Goal: Information Seeking & Learning: Learn about a topic

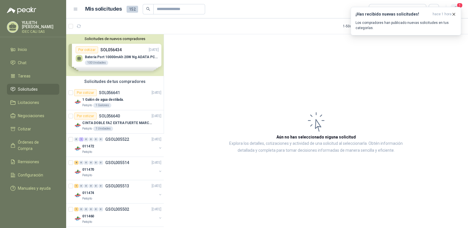
click at [460, 5] on span "1" at bounding box center [459, 5] width 6 height 5
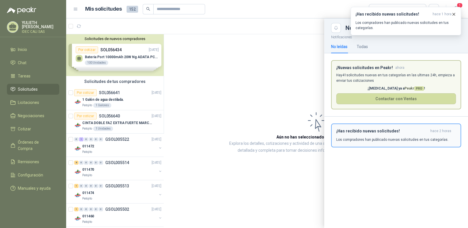
click at [374, 139] on p "Los compradores han publicado nuevas solicitudes en tus categorías." at bounding box center [392, 139] width 112 height 5
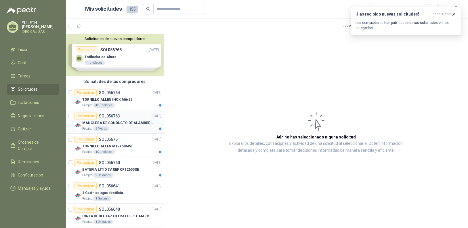
click at [139, 124] on p "MANGUERA DE CONDUCTO DE ALAMBRE DE ACERO PU" at bounding box center [118, 122] width 72 height 5
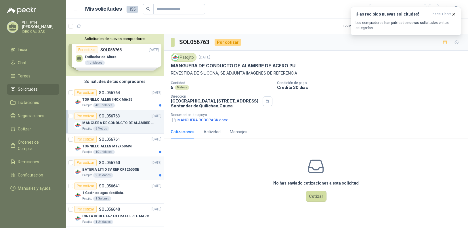
click at [135, 171] on p "BATERIA LITIO 3V REF CR12600SE" at bounding box center [110, 169] width 56 height 5
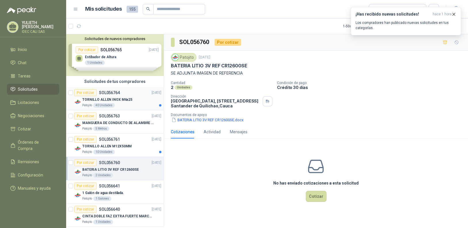
click at [128, 105] on div "Patojito 40 Unidades" at bounding box center [121, 105] width 79 height 5
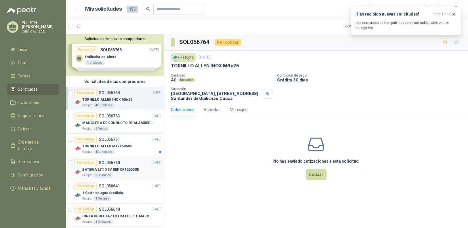
click at [129, 168] on p "BATERIA LITIO 3V REF CR12600SE" at bounding box center [110, 169] width 56 height 5
